Goal: Task Accomplishment & Management: Manage account settings

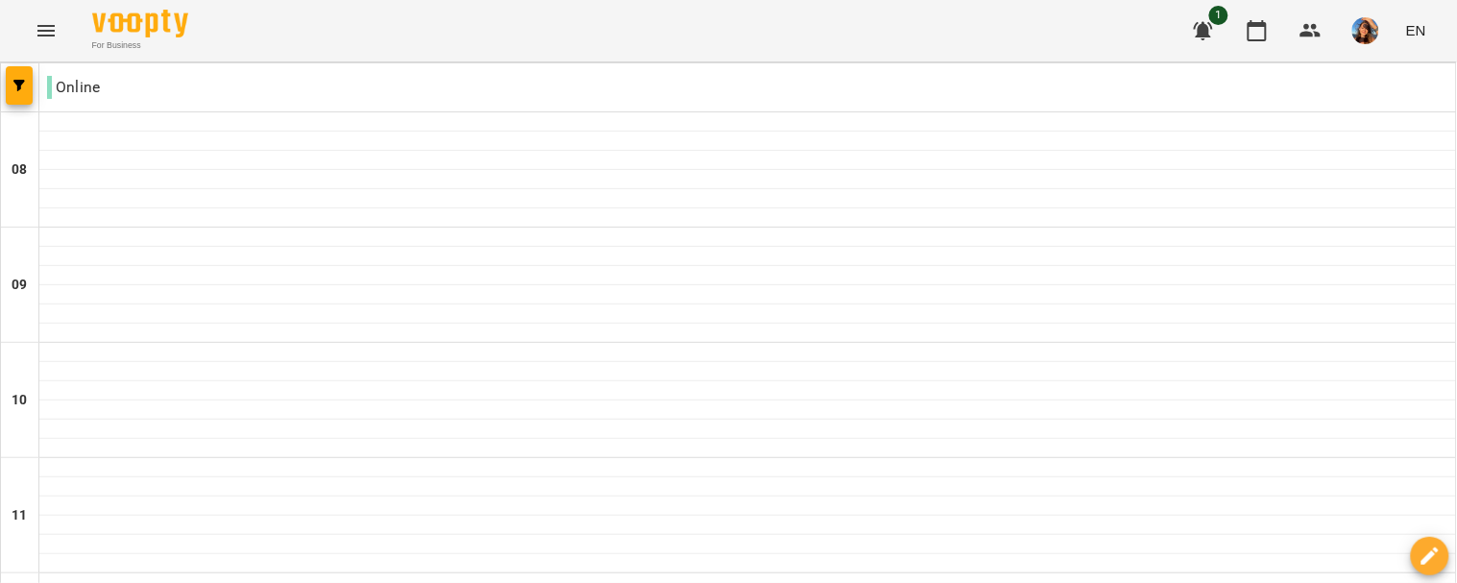
scroll to position [1157, 0]
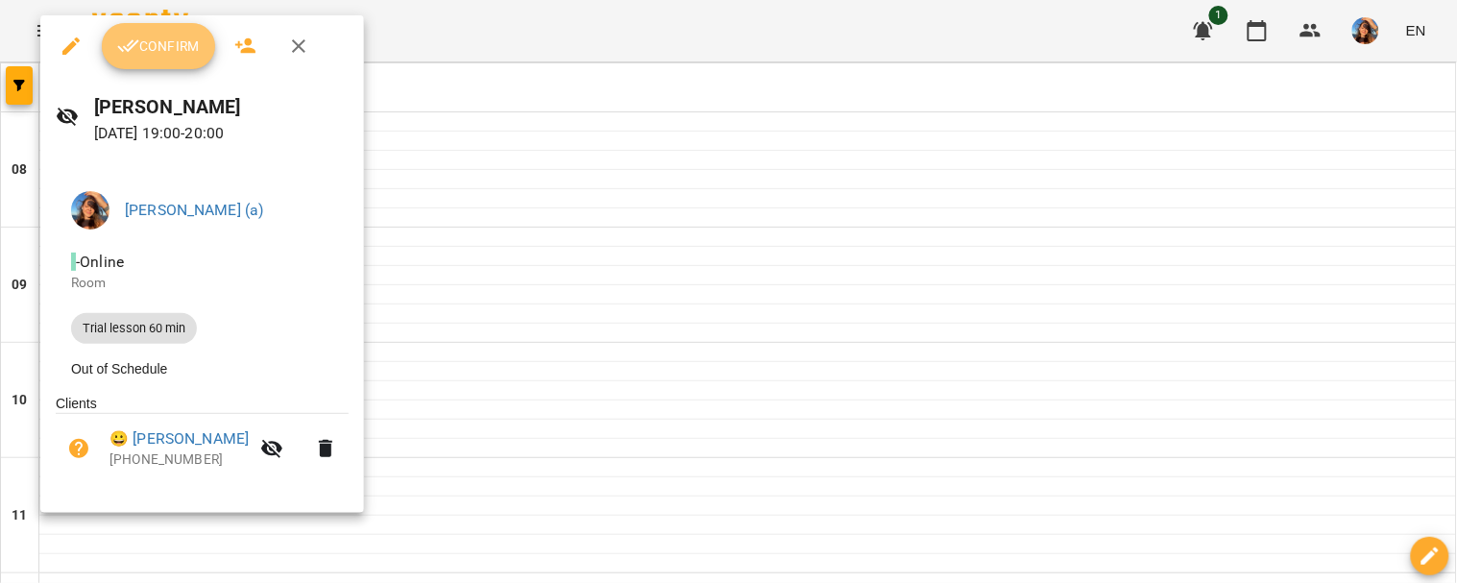
click at [158, 59] on button "Confirm" at bounding box center [158, 46] width 113 height 46
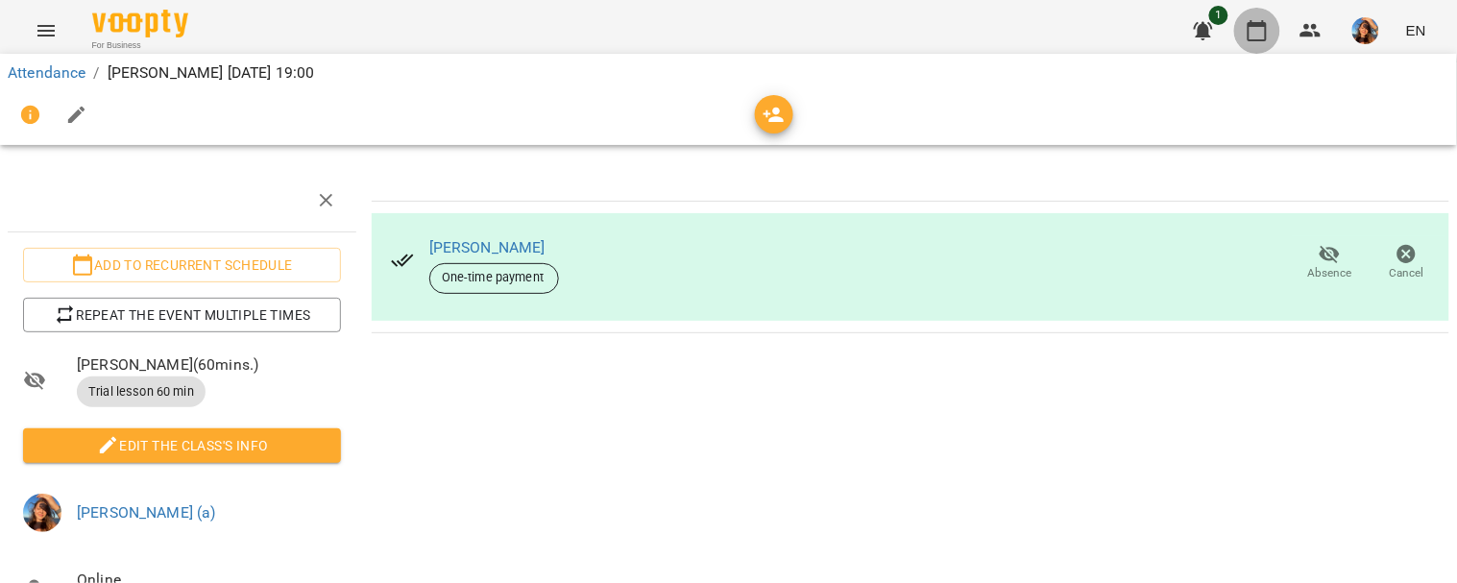
click at [1265, 15] on button "button" at bounding box center [1257, 31] width 46 height 46
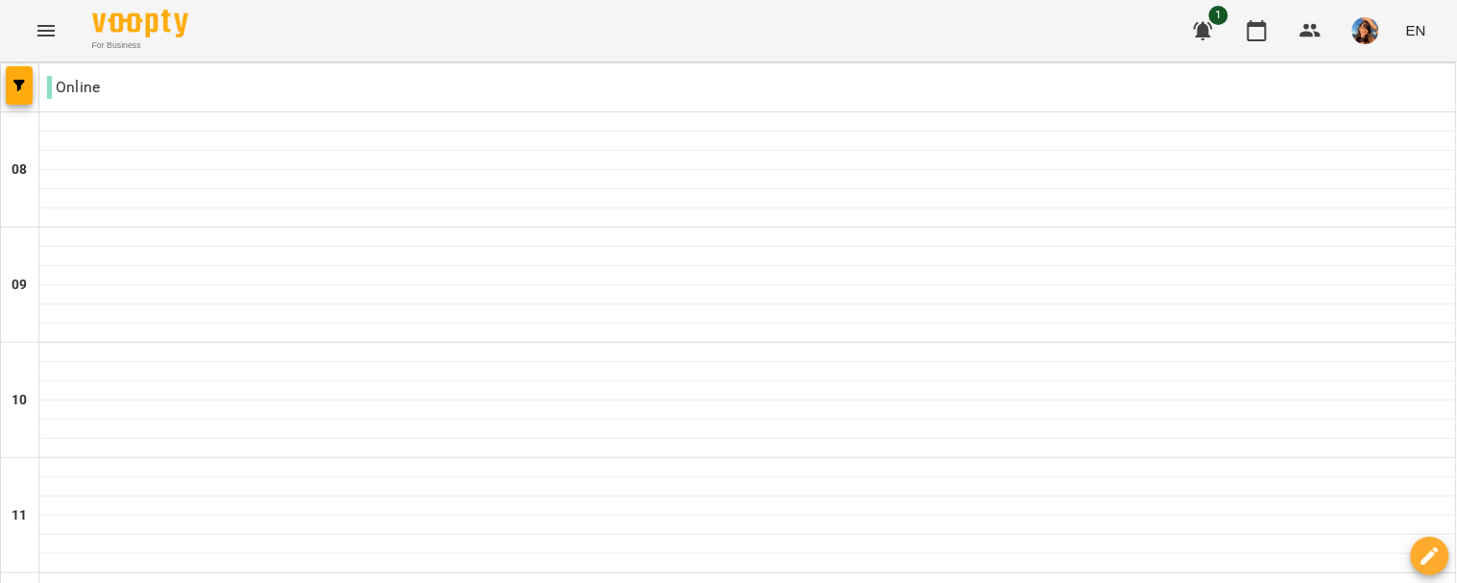
scroll to position [1199, 0]
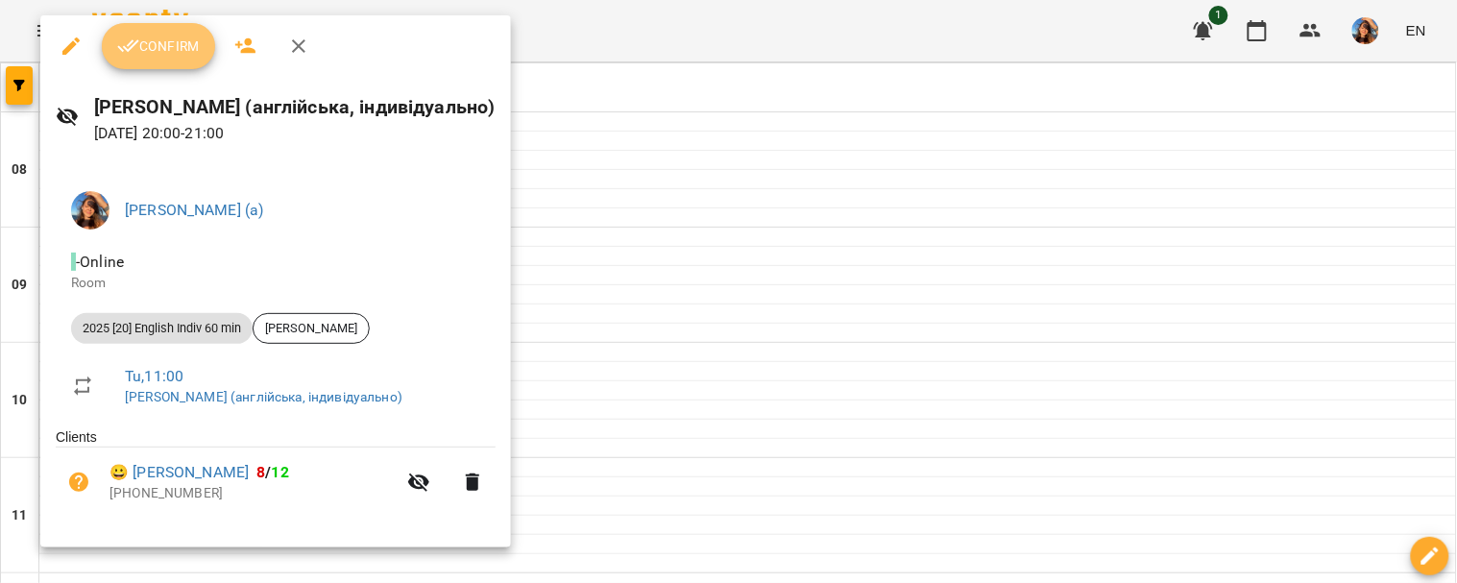
click at [181, 52] on span "Confirm" at bounding box center [158, 46] width 83 height 23
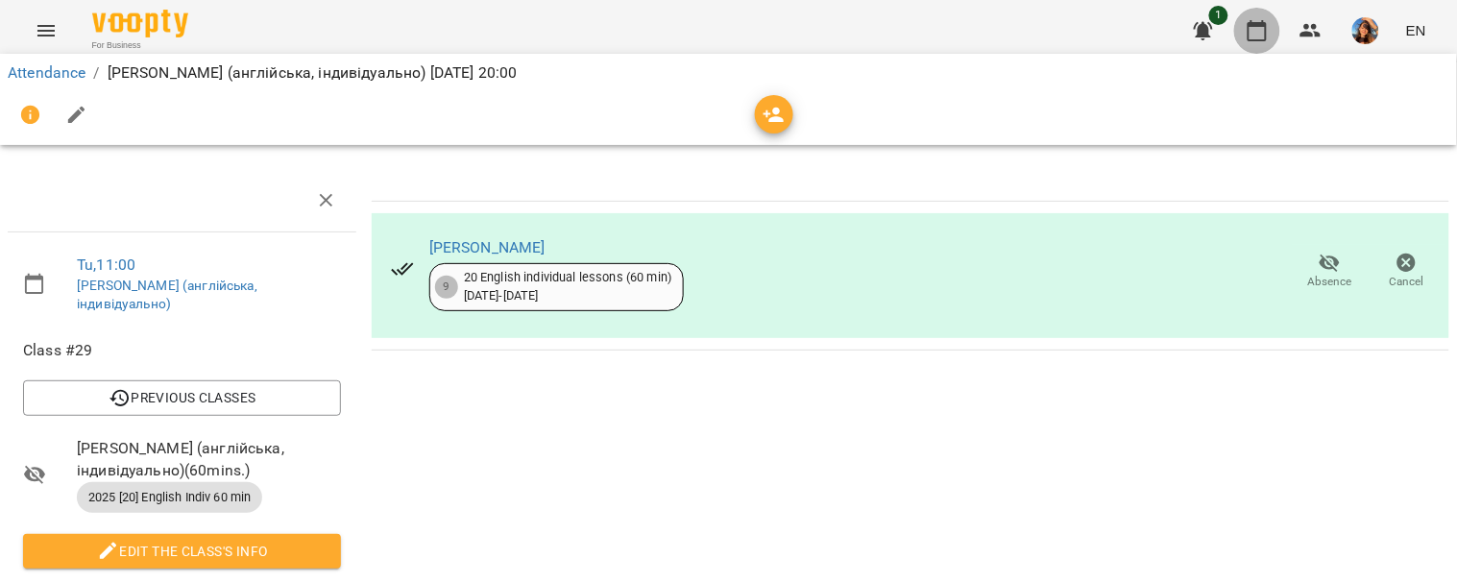
click at [1269, 21] on icon "button" at bounding box center [1257, 30] width 23 height 23
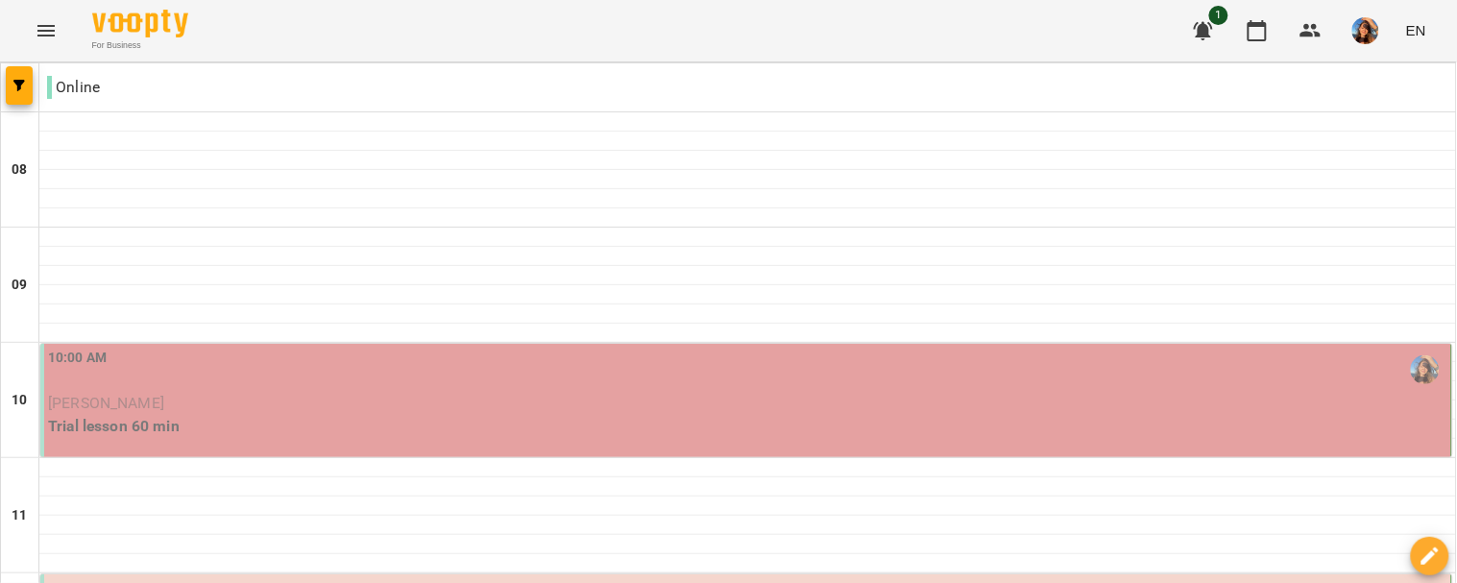
scroll to position [186, 0]
